Goal: Information Seeking & Learning: Understand process/instructions

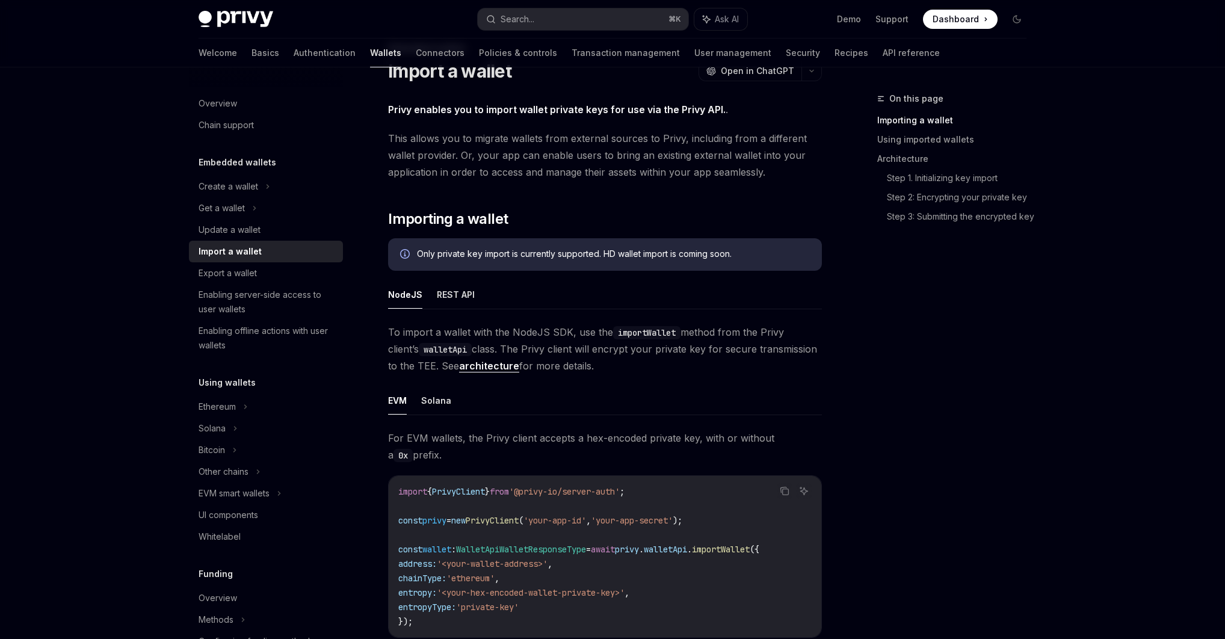
scroll to position [235, 0]
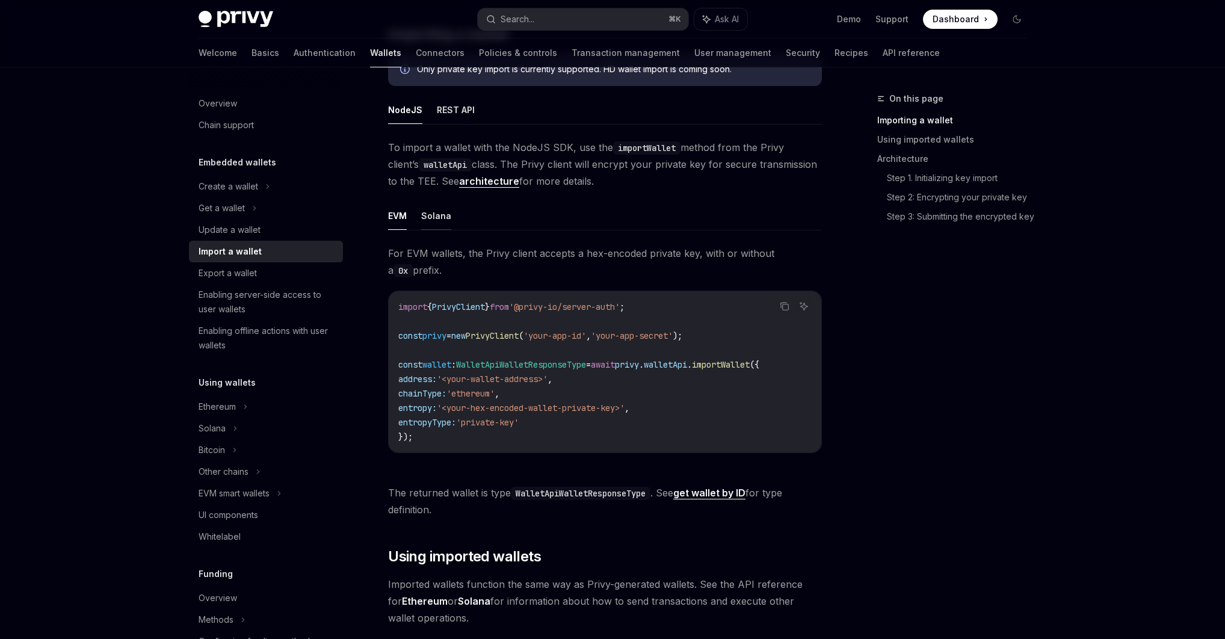
click at [434, 211] on button "Solana" at bounding box center [436, 216] width 30 height 28
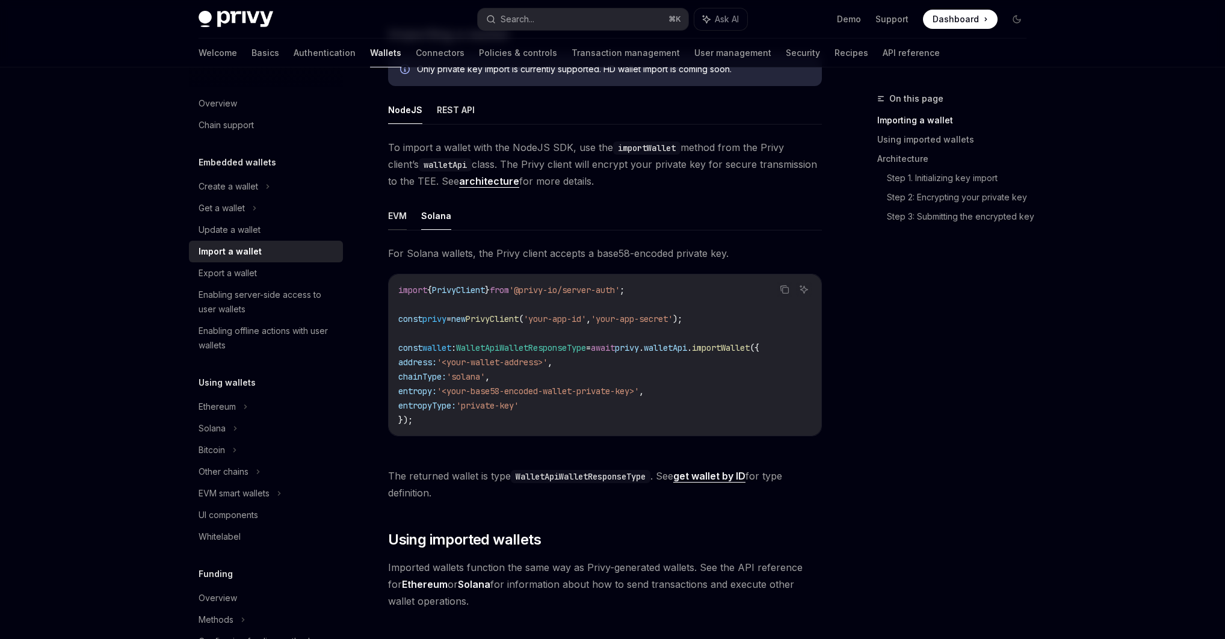
click at [403, 217] on button "EVM" at bounding box center [397, 216] width 19 height 28
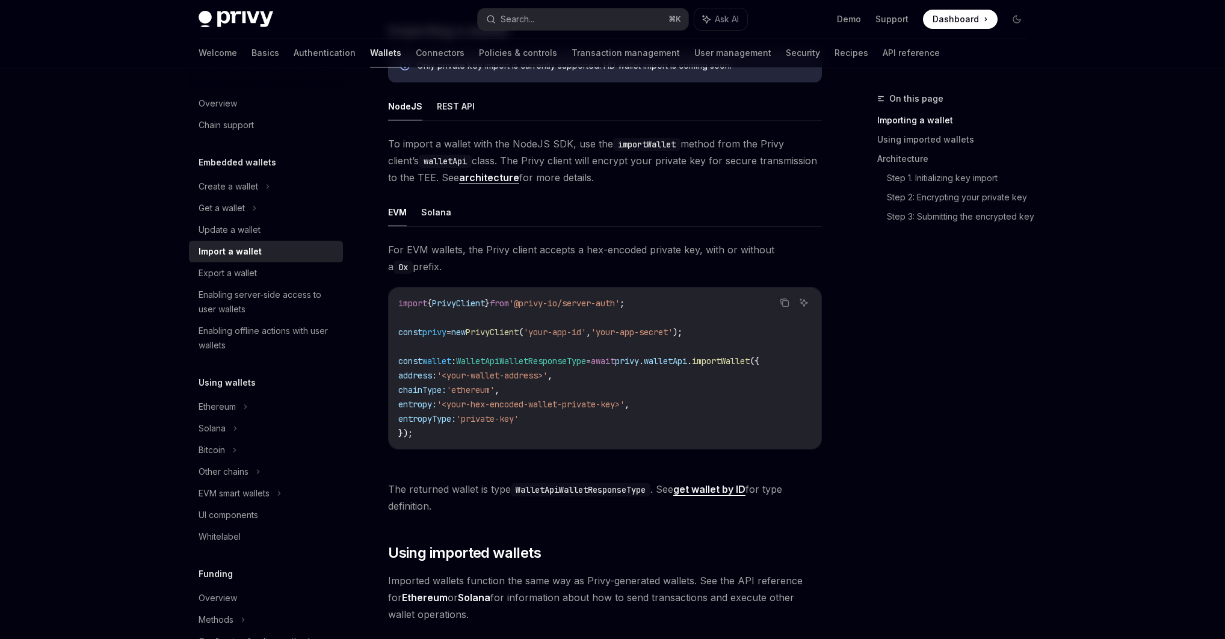
scroll to position [451, 0]
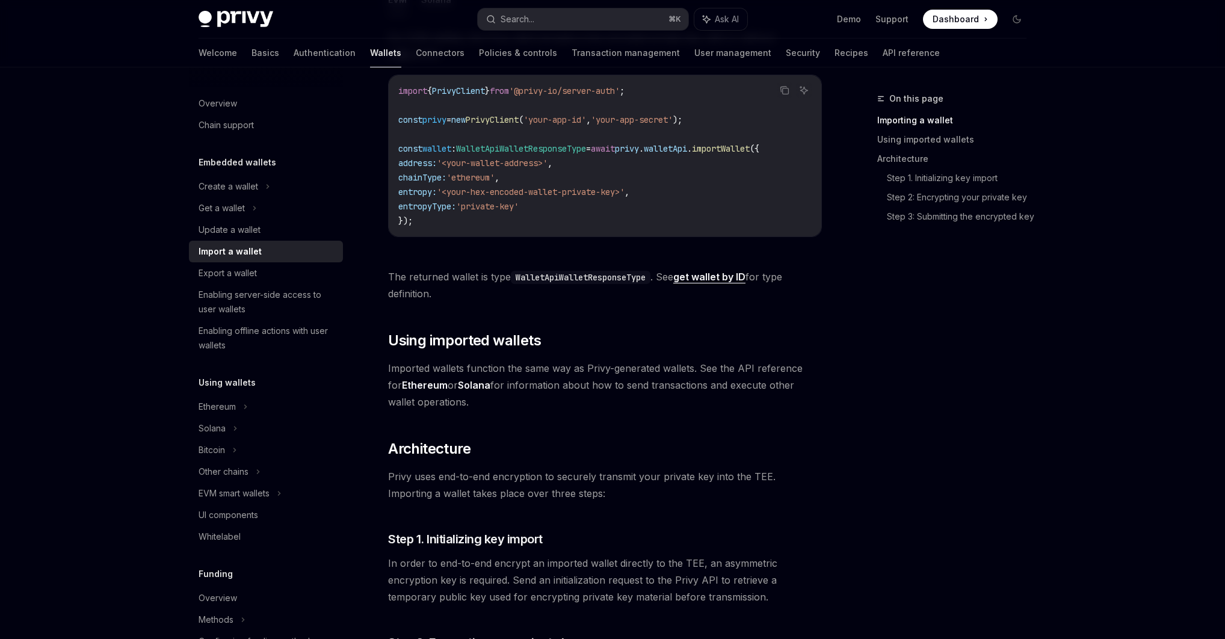
drag, startPoint x: 633, startPoint y: 412, endPoint x: 636, endPoint y: 403, distance: 8.9
click at [636, 403] on span "Imported wallets function the same way as Privy-generated wallets. See the API …" at bounding box center [605, 385] width 434 height 51
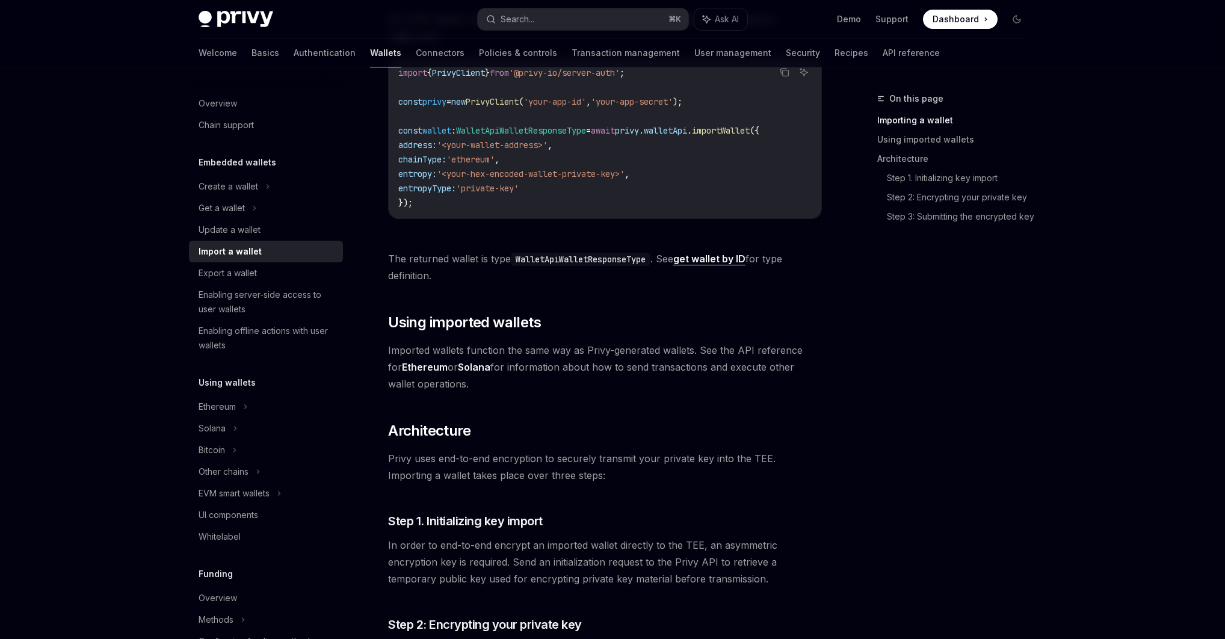
scroll to position [539, 0]
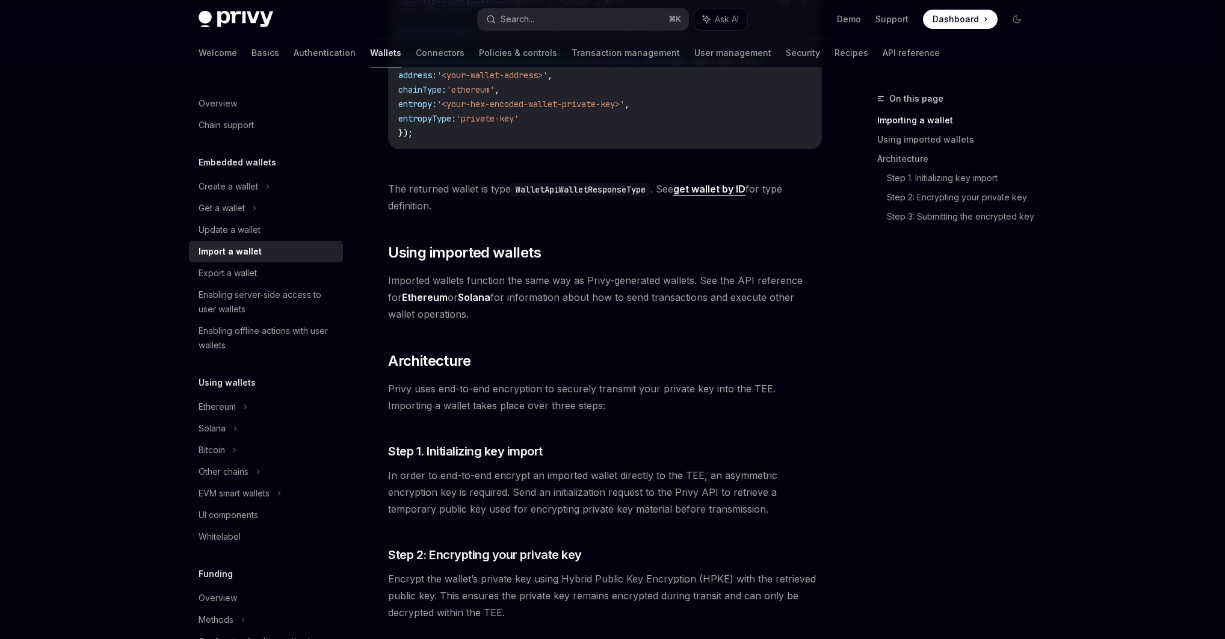
drag, startPoint x: 618, startPoint y: 412, endPoint x: 619, endPoint y: 401, distance: 11.5
click at [619, 401] on span "Privy uses end-to-end encryption to securely transmit your private key into the…" at bounding box center [605, 397] width 434 height 34
click at [618, 403] on span "Privy uses end-to-end encryption to securely transmit your private key into the…" at bounding box center [605, 397] width 434 height 34
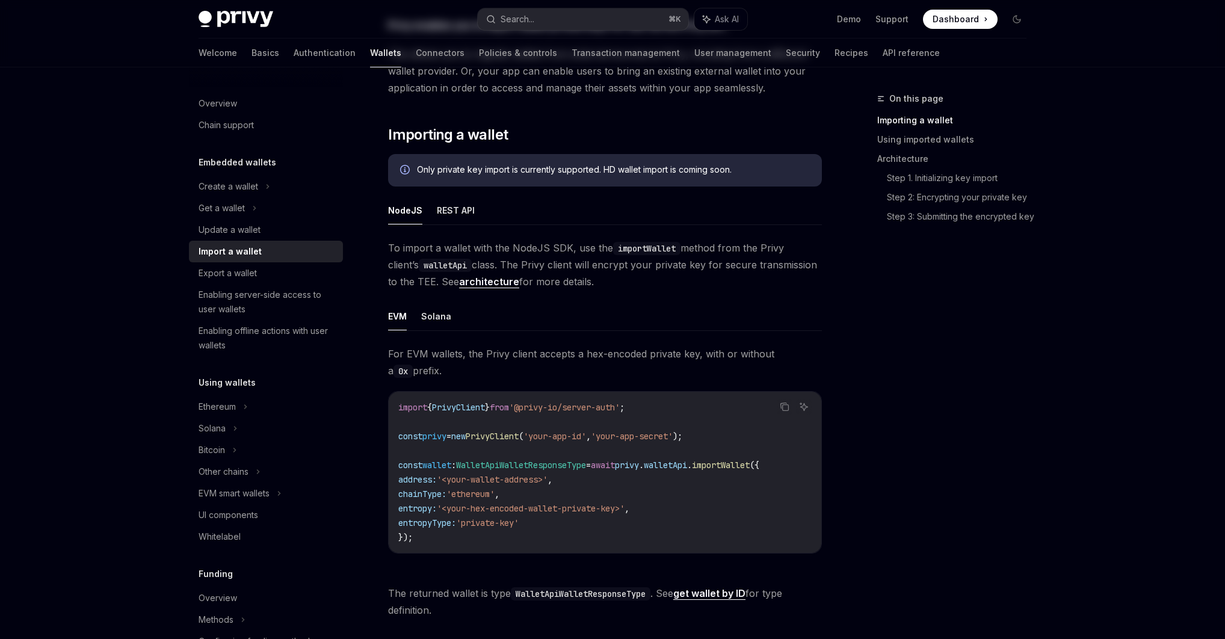
scroll to position [0, 0]
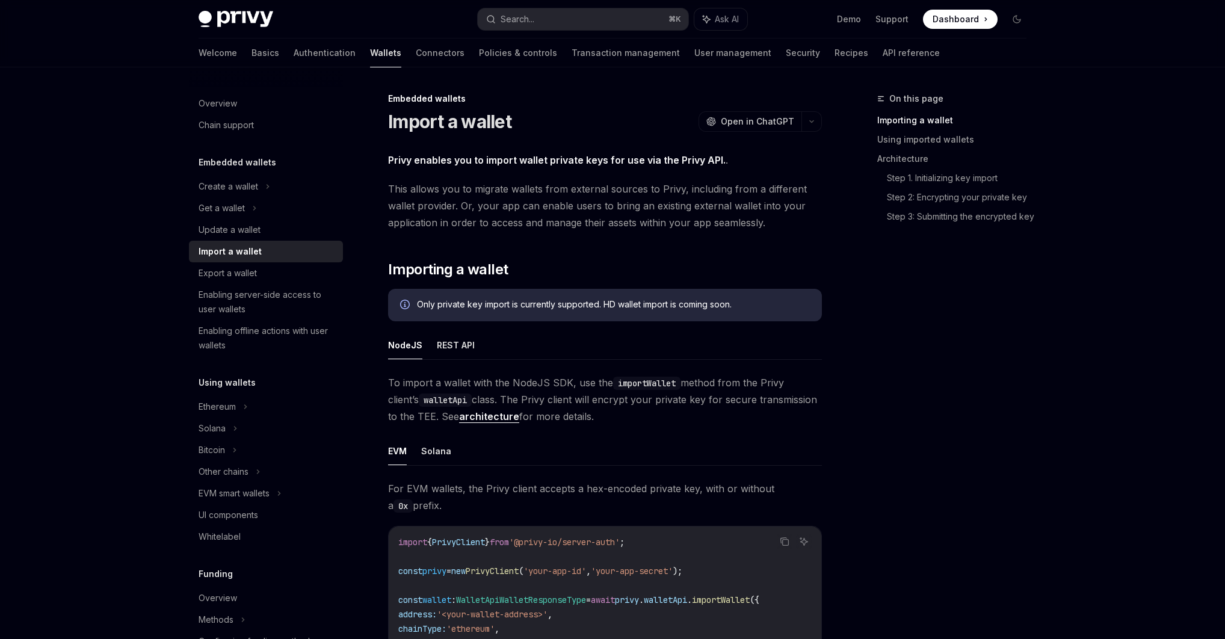
click at [595, 416] on span "To import a wallet with the NodeJS SDK, use the importWallet method from the Pr…" at bounding box center [605, 399] width 434 height 51
click at [274, 190] on div "Create a wallet" at bounding box center [266, 187] width 154 height 22
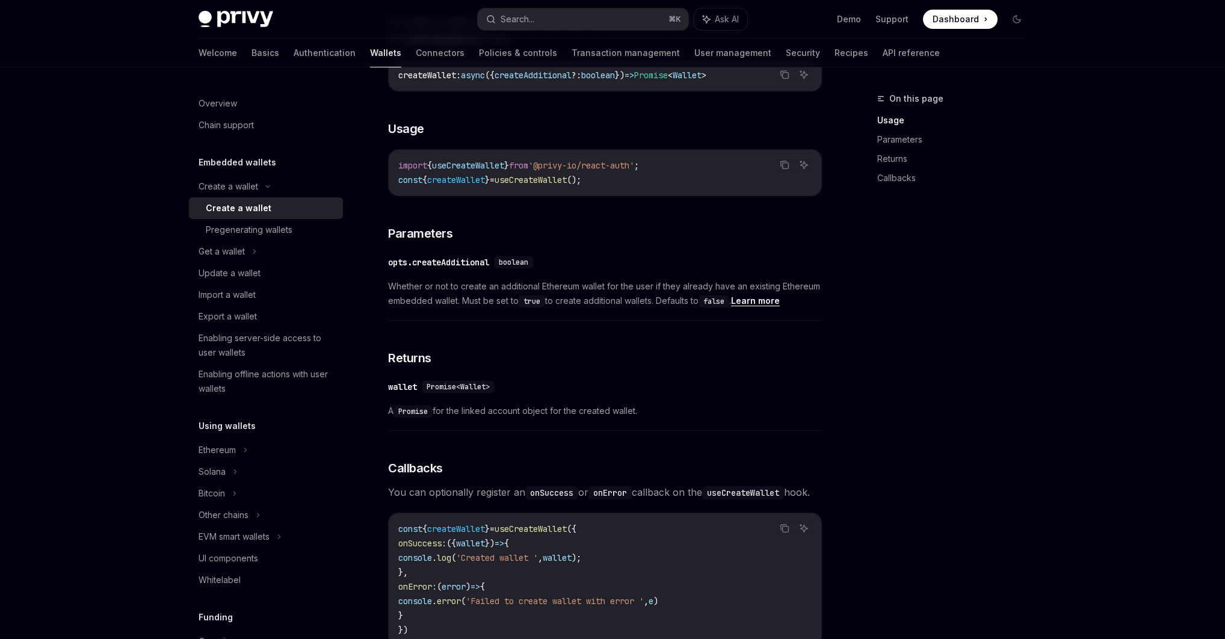
scroll to position [299, 0]
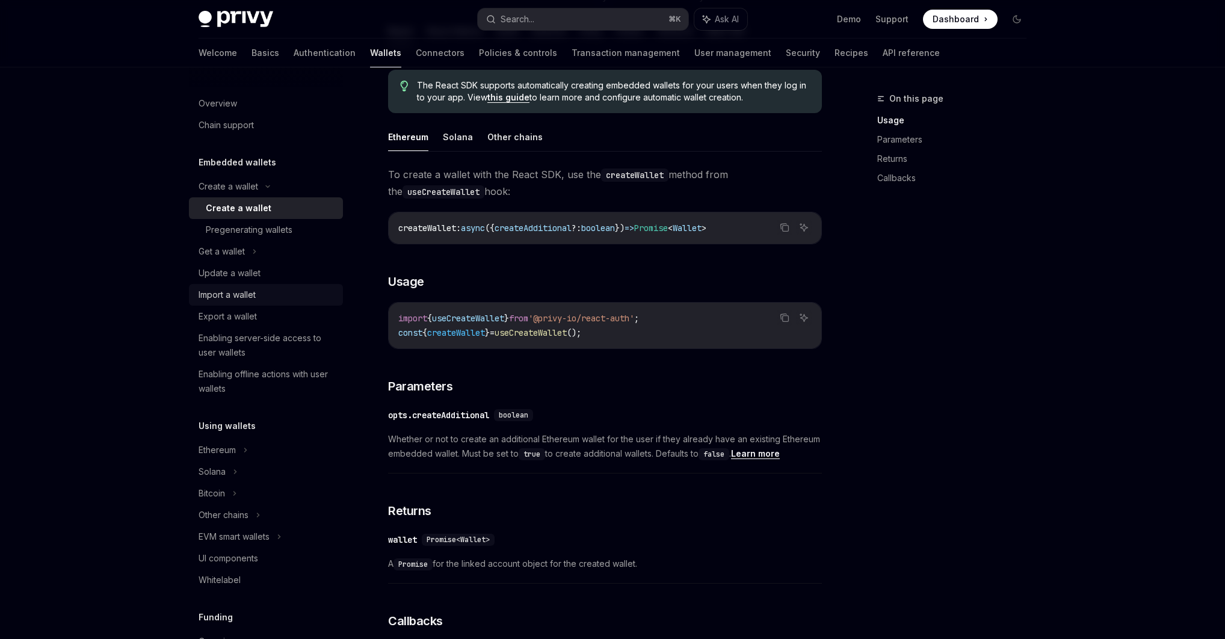
click at [249, 290] on div "Import a wallet" at bounding box center [227, 295] width 57 height 14
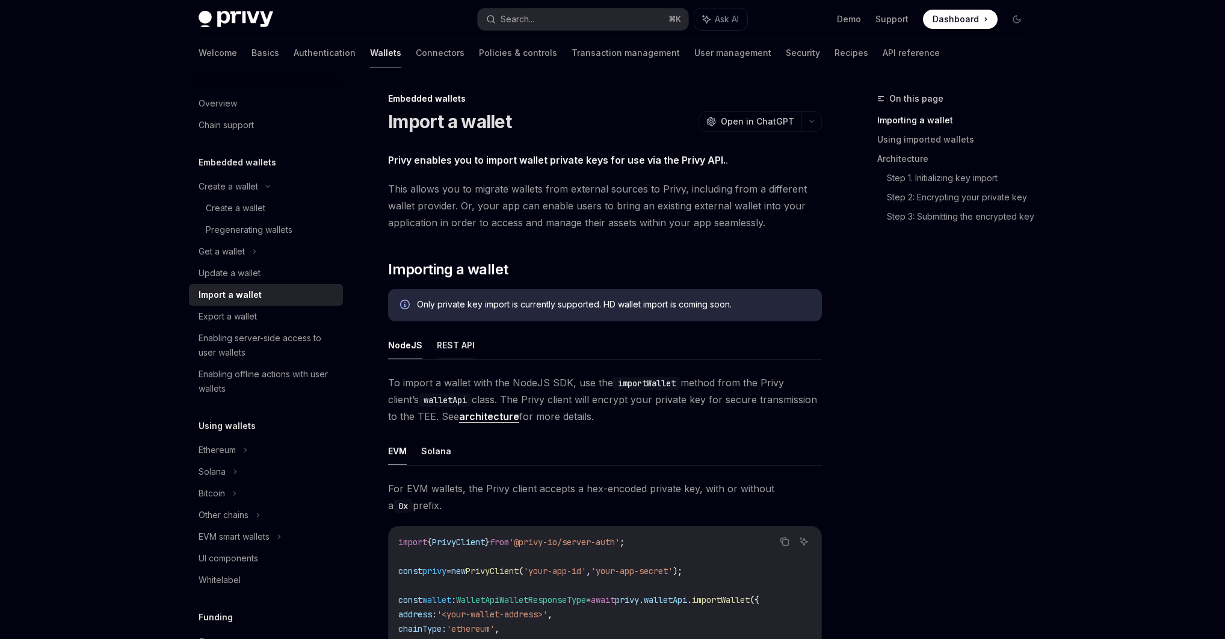
click at [450, 348] on button "REST API" at bounding box center [456, 345] width 38 height 28
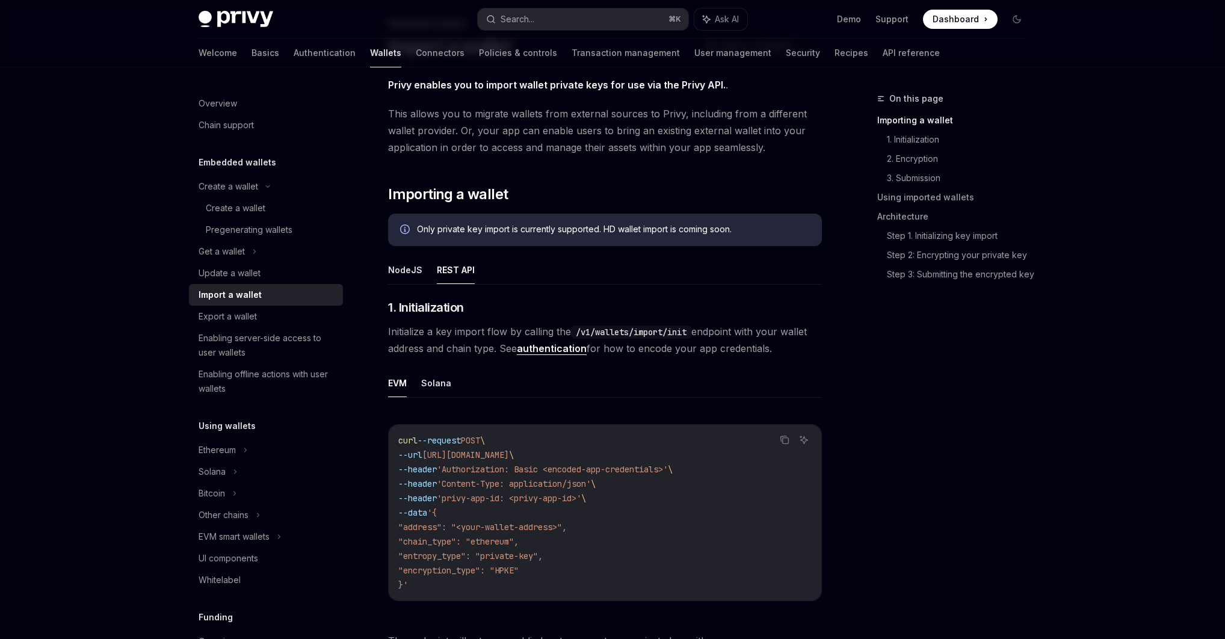
scroll to position [76, 0]
click at [413, 274] on button "NodeJS" at bounding box center [405, 269] width 34 height 28
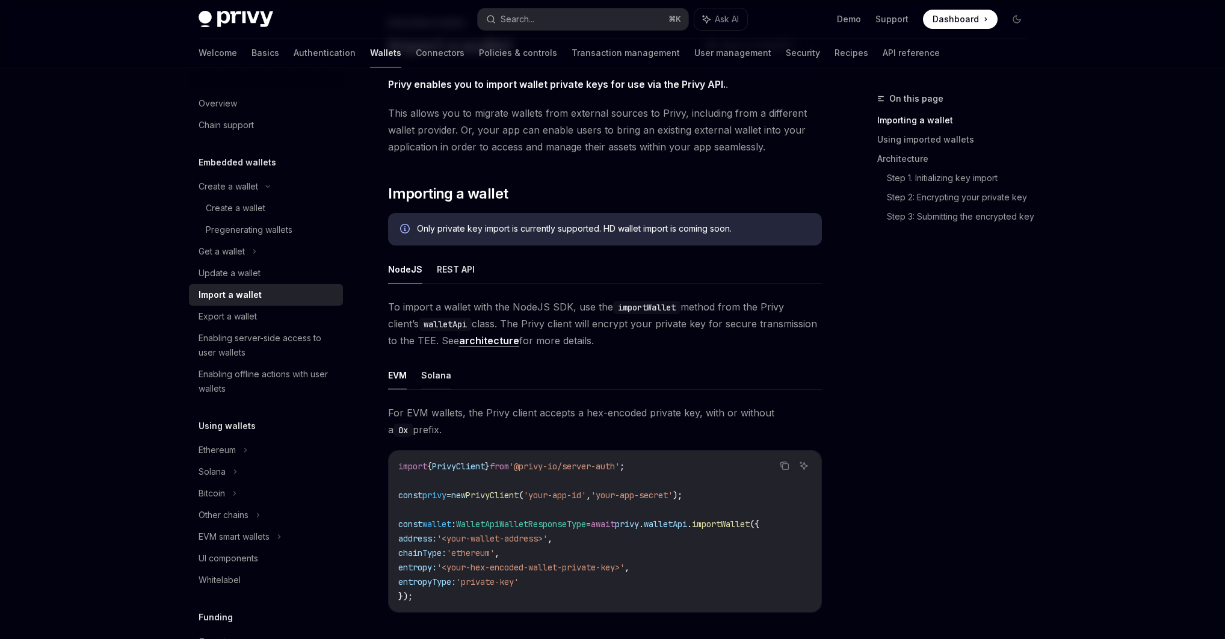
click at [429, 381] on button "Solana" at bounding box center [436, 375] width 30 height 28
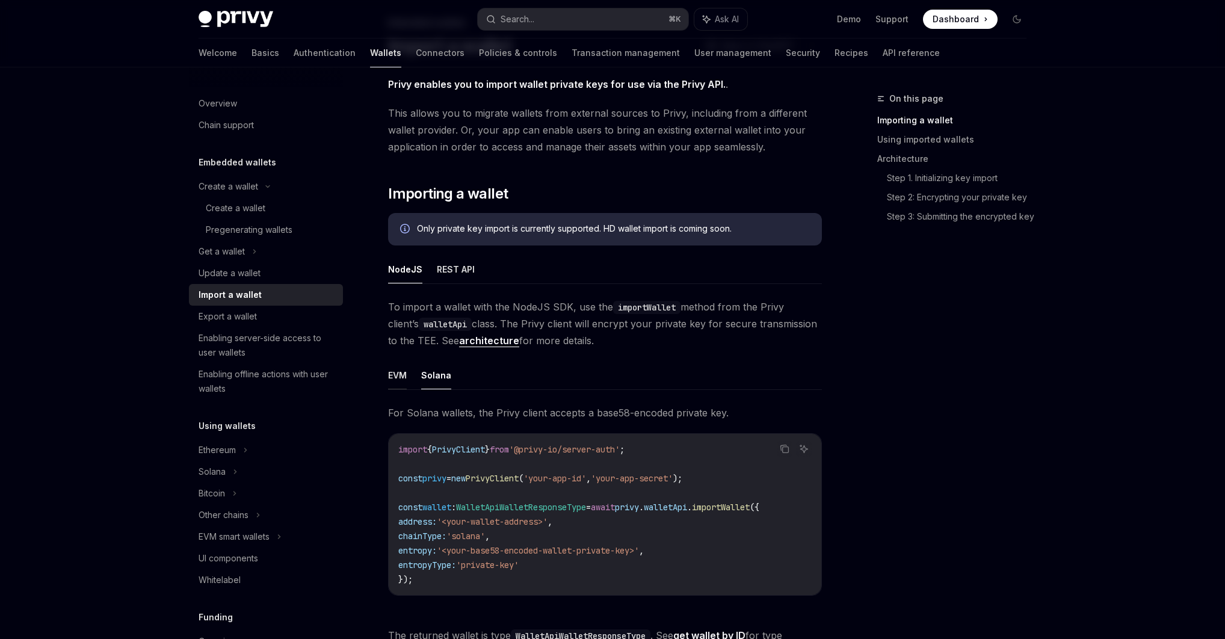
click at [403, 380] on button "EVM" at bounding box center [397, 375] width 19 height 28
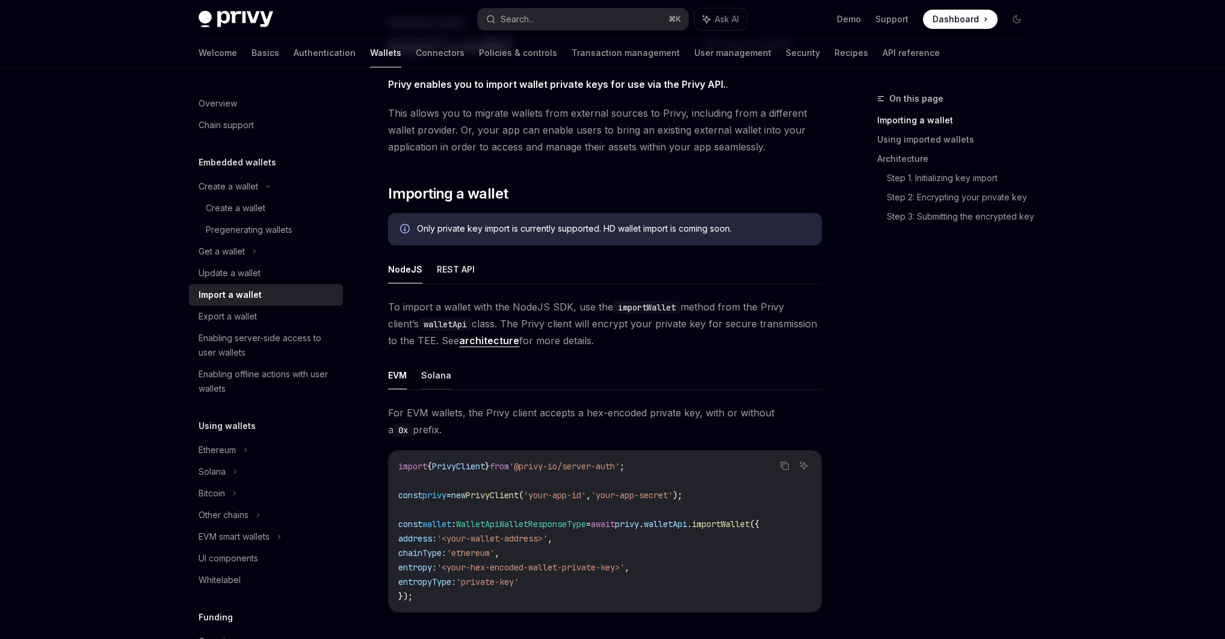
click at [444, 376] on button "Solana" at bounding box center [436, 375] width 30 height 28
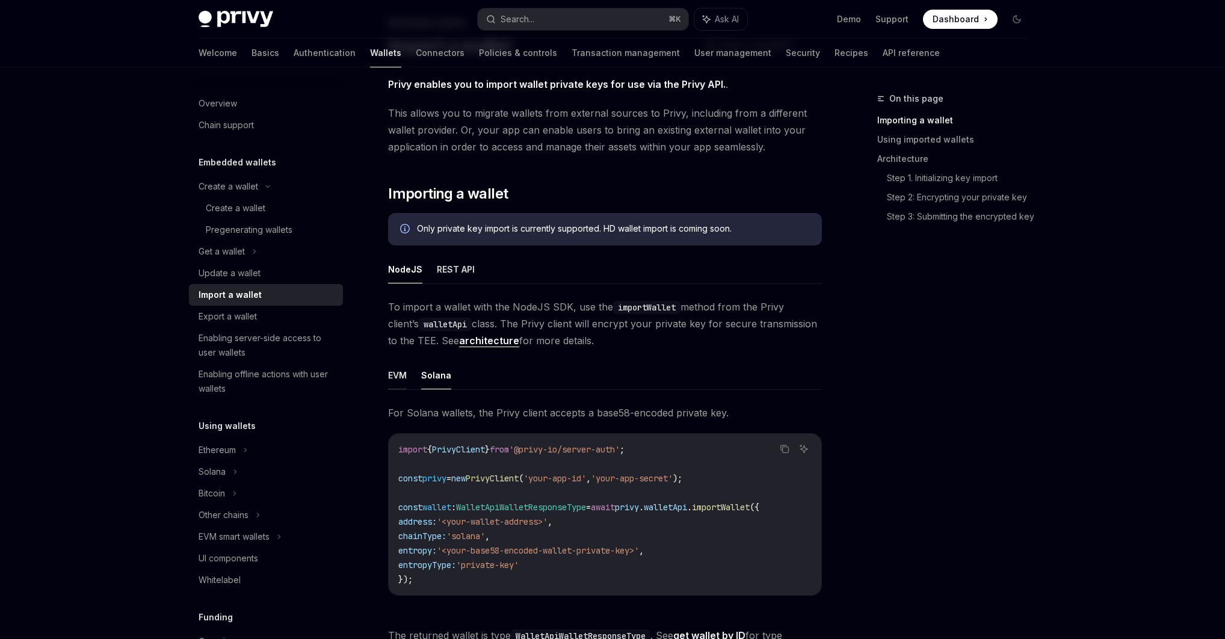
click at [405, 380] on button "EVM" at bounding box center [397, 375] width 19 height 28
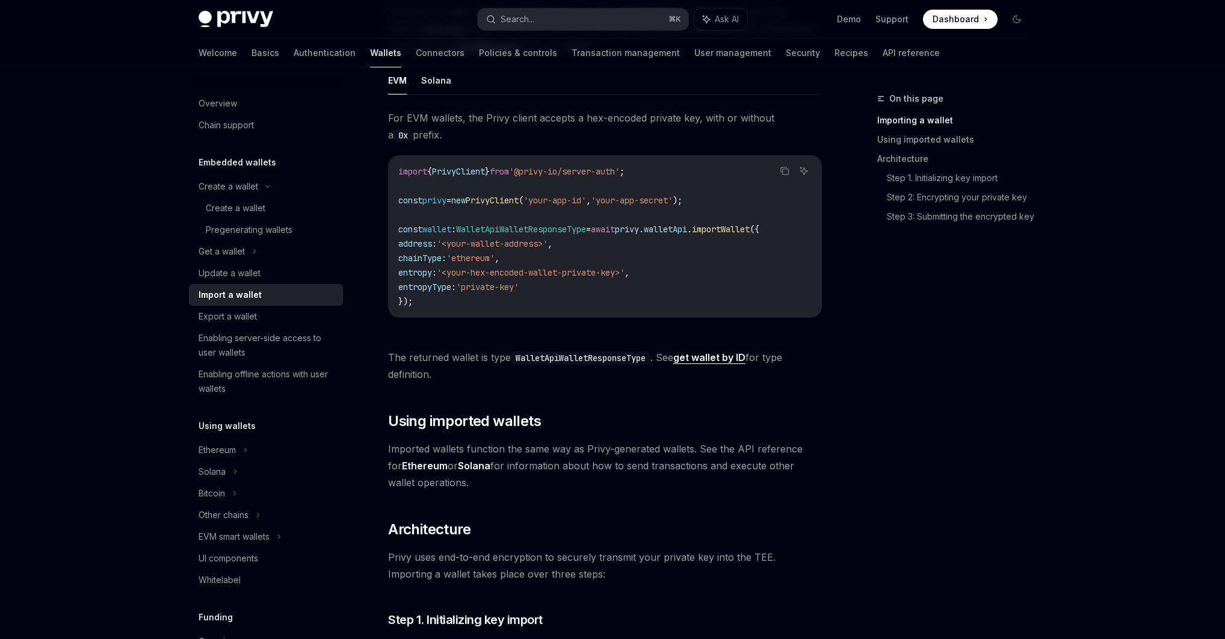
scroll to position [296, 0]
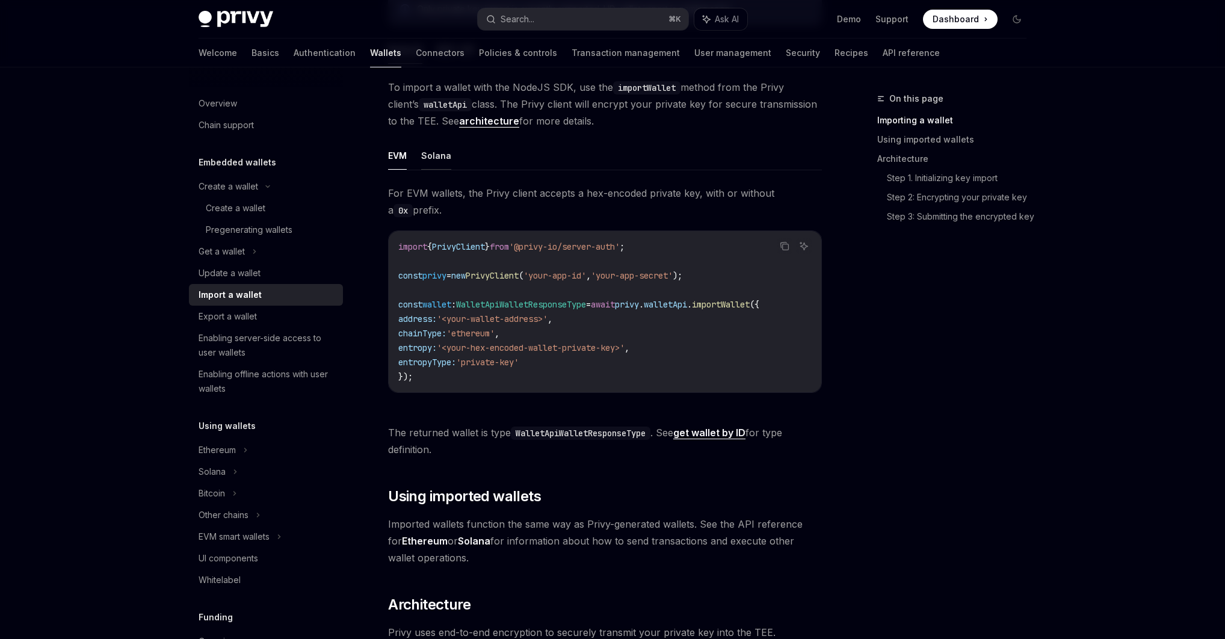
click at [437, 158] on button "Solana" at bounding box center [436, 155] width 30 height 28
type textarea "*"
